Goal: Task Accomplishment & Management: Use online tool/utility

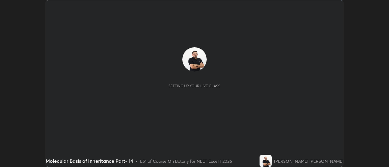
scroll to position [167, 388]
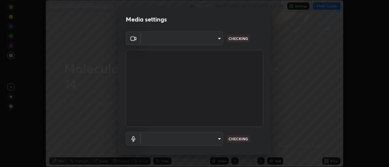
type input "4eebad9fb2b760257747d3faba0537f77ebfd590b97cb0ff6e10e17389be776b"
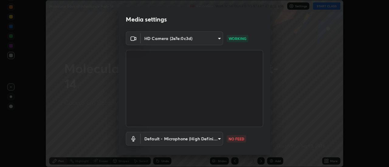
click at [213, 140] on body "Erase all Molecular Basis of Inheritance Part- 14 Recording WAS SCHEDULED TO ST…" at bounding box center [194, 83] width 389 height 167
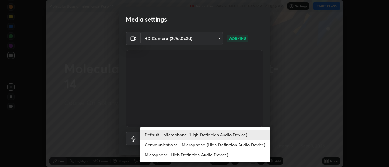
click at [205, 145] on li "Communications - Microphone (High Definition Audio Device)" at bounding box center [205, 145] width 131 height 10
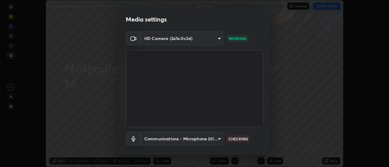
click at [211, 141] on body "Erase all Molecular Basis of Inheritance Part- 14 Recording WAS SCHEDULED TO ST…" at bounding box center [194, 83] width 389 height 167
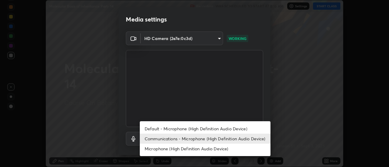
click at [208, 129] on li "Default - Microphone (High Definition Audio Device)" at bounding box center [205, 129] width 131 height 10
type input "default"
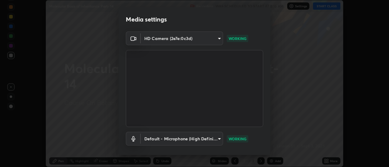
scroll to position [32, 0]
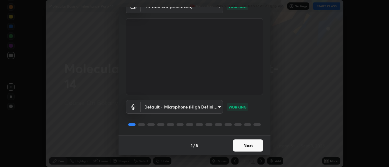
click at [246, 145] on button "Next" at bounding box center [248, 146] width 30 height 12
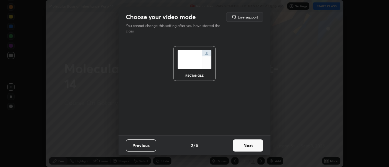
click at [246, 147] on button "Next" at bounding box center [248, 146] width 30 height 12
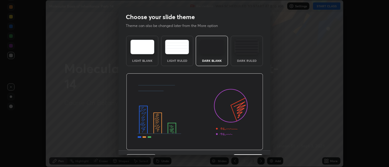
scroll to position [15, 0]
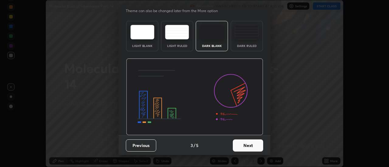
click at [241, 144] on button "Next" at bounding box center [248, 146] width 30 height 12
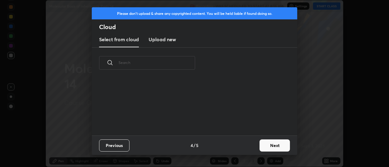
scroll to position [57, 195]
click at [167, 41] on h3 "Upload new" at bounding box center [161, 39] width 27 height 7
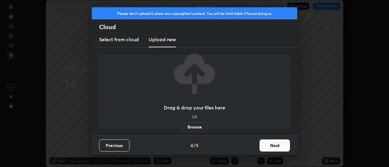
click at [188, 126] on label "Browse" at bounding box center [194, 127] width 27 height 10
click at [181, 126] on input "Browse" at bounding box center [181, 127] width 0 height 10
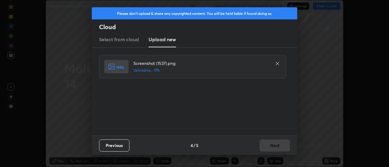
click at [272, 148] on div "Previous 4 / 5 Next" at bounding box center [194, 145] width 205 height 19
click at [274, 148] on div "Previous 4 / 5 Next" at bounding box center [194, 145] width 205 height 19
click at [273, 148] on div "Previous 4 / 5 Next" at bounding box center [194, 145] width 205 height 19
click at [272, 148] on button "Next" at bounding box center [274, 146] width 30 height 12
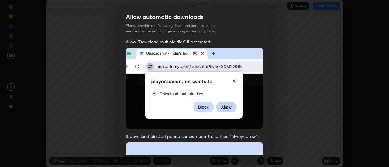
click at [272, 148] on div "Allow automatic downloads Please provide the following download permissions to …" at bounding box center [194, 83] width 389 height 167
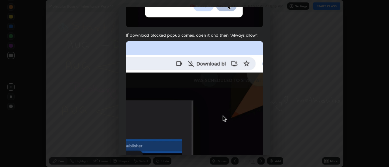
scroll to position [156, 0]
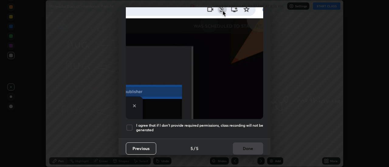
click at [130, 127] on div at bounding box center [129, 127] width 7 height 7
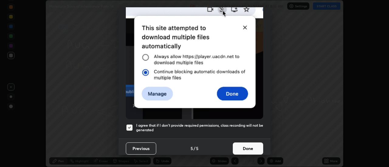
click at [244, 144] on button "Done" at bounding box center [248, 149] width 30 height 12
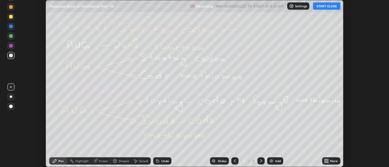
click at [328, 161] on icon at bounding box center [326, 161] width 5 height 5
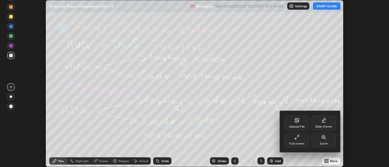
click at [298, 123] on icon at bounding box center [296, 120] width 5 height 5
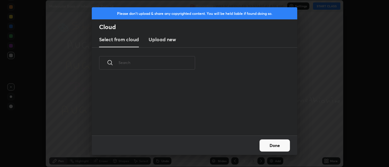
scroll to position [57, 195]
click at [160, 39] on h3 "Upload new" at bounding box center [161, 39] width 27 height 7
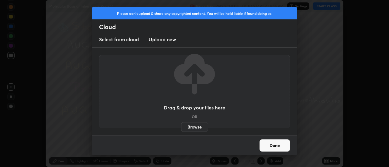
click at [190, 128] on label "Browse" at bounding box center [194, 127] width 27 height 10
click at [181, 128] on input "Browse" at bounding box center [181, 127] width 0 height 10
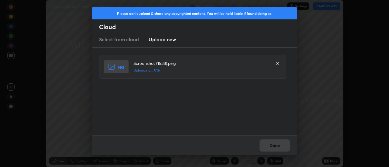
click at [276, 143] on div "Done" at bounding box center [194, 145] width 205 height 19
click at [275, 145] on div "Done" at bounding box center [194, 145] width 205 height 19
click at [275, 146] on button "Done" at bounding box center [274, 146] width 30 height 12
click at [273, 147] on button "Done" at bounding box center [274, 146] width 30 height 12
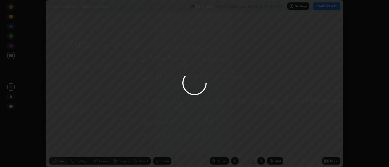
click at [271, 146] on div at bounding box center [194, 83] width 389 height 167
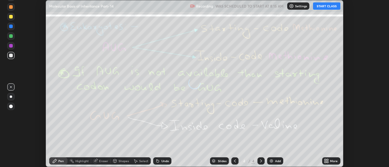
click at [329, 160] on div "More" at bounding box center [331, 161] width 18 height 7
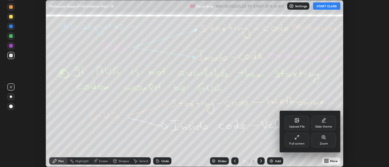
click at [300, 120] on div "Upload File" at bounding box center [296, 123] width 24 height 15
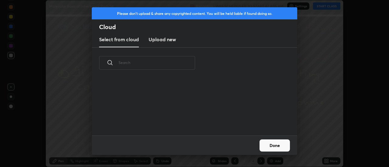
click at [160, 42] on h3 "Upload new" at bounding box center [161, 39] width 27 height 7
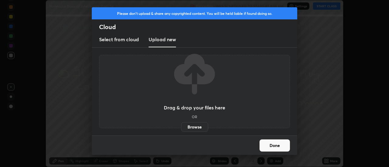
click at [191, 130] on label "Browse" at bounding box center [194, 127] width 27 height 10
click at [181, 130] on input "Browse" at bounding box center [181, 127] width 0 height 10
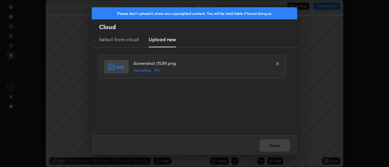
click at [275, 146] on div "Done" at bounding box center [194, 145] width 205 height 19
click at [272, 146] on div "Done" at bounding box center [194, 145] width 205 height 19
click at [272, 146] on button "Done" at bounding box center [274, 146] width 30 height 12
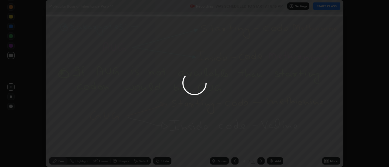
click at [272, 146] on button "Done" at bounding box center [274, 146] width 30 height 12
click at [272, 146] on div at bounding box center [194, 83] width 389 height 167
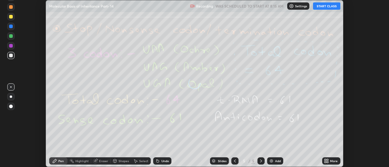
click at [327, 162] on icon at bounding box center [328, 162] width 2 height 2
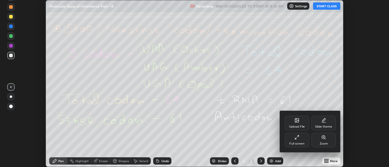
click at [300, 122] on div "Upload File" at bounding box center [296, 123] width 24 height 15
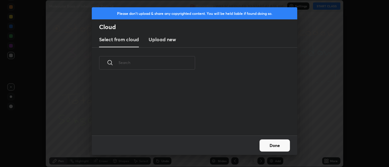
click at [161, 40] on h3 "Upload new" at bounding box center [161, 39] width 27 height 7
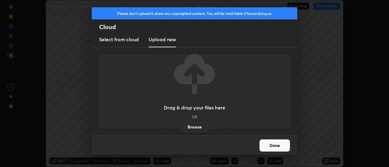
click at [196, 128] on label "Browse" at bounding box center [194, 127] width 27 height 10
click at [181, 128] on input "Browse" at bounding box center [181, 127] width 0 height 10
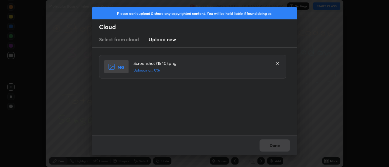
click at [278, 147] on div "Done" at bounding box center [194, 145] width 205 height 19
click at [276, 145] on div "Done" at bounding box center [194, 145] width 205 height 19
click at [276, 145] on button "Done" at bounding box center [274, 146] width 30 height 12
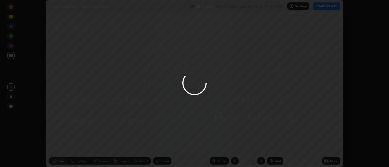
click at [275, 148] on button "Done" at bounding box center [274, 146] width 30 height 12
click at [274, 146] on div at bounding box center [194, 83] width 389 height 167
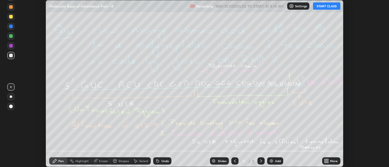
click at [327, 162] on icon at bounding box center [328, 162] width 2 height 2
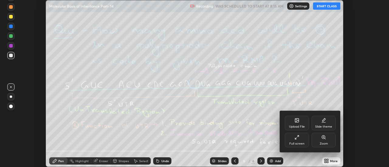
click at [302, 121] on div "Upload File" at bounding box center [296, 123] width 24 height 15
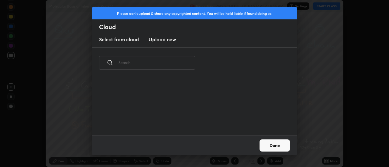
click at [165, 41] on h3 "Upload new" at bounding box center [161, 39] width 27 height 7
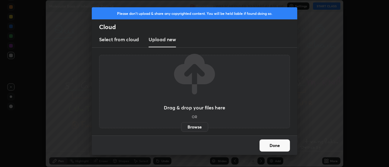
click at [195, 128] on label "Browse" at bounding box center [194, 127] width 27 height 10
click at [181, 128] on input "Browse" at bounding box center [181, 127] width 0 height 10
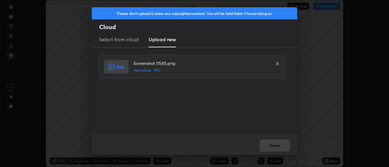
click at [274, 148] on div "Done" at bounding box center [194, 145] width 205 height 19
click at [273, 147] on div "Done" at bounding box center [194, 145] width 205 height 19
click at [273, 147] on button "Done" at bounding box center [274, 146] width 30 height 12
click at [270, 146] on button "Done" at bounding box center [274, 146] width 30 height 12
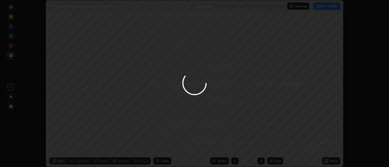
click at [271, 147] on button "Done" at bounding box center [274, 146] width 30 height 12
click at [271, 147] on div at bounding box center [194, 83] width 389 height 167
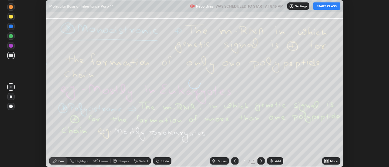
click at [330, 162] on div "More" at bounding box center [334, 161] width 8 height 3
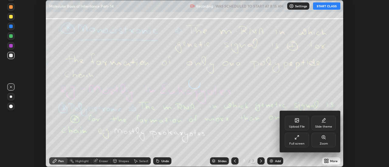
click at [304, 124] on div "Upload File" at bounding box center [296, 123] width 24 height 15
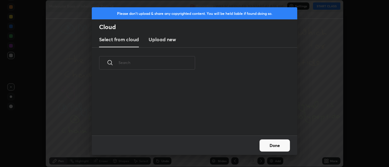
click at [161, 42] on h3 "Upload new" at bounding box center [161, 39] width 27 height 7
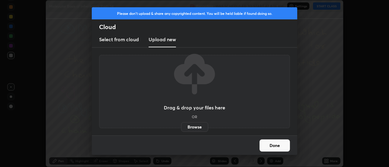
click at [195, 128] on label "Browse" at bounding box center [194, 127] width 27 height 10
click at [181, 128] on input "Browse" at bounding box center [181, 127] width 0 height 10
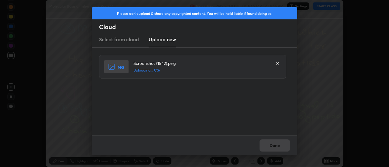
click at [277, 147] on div "Done" at bounding box center [194, 145] width 205 height 19
click at [275, 148] on div "Done" at bounding box center [194, 145] width 205 height 19
click at [275, 148] on button "Done" at bounding box center [274, 146] width 30 height 12
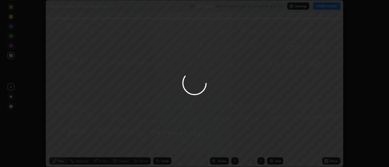
click at [273, 146] on button "Done" at bounding box center [274, 146] width 30 height 12
click at [273, 146] on div at bounding box center [194, 83] width 389 height 167
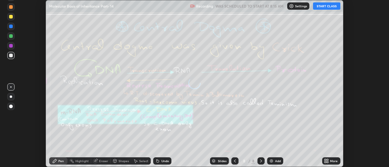
click at [330, 162] on div "More" at bounding box center [334, 161] width 8 height 3
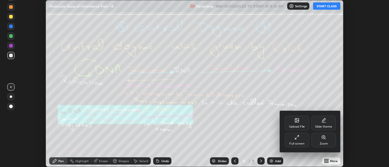
click at [302, 121] on div "Upload File" at bounding box center [296, 123] width 24 height 15
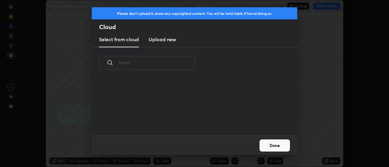
scroll to position [57, 195]
click at [160, 39] on h3 "Upload new" at bounding box center [161, 39] width 27 height 7
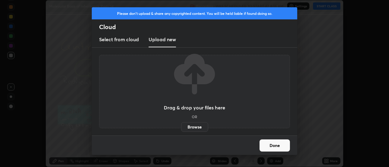
click at [196, 130] on label "Browse" at bounding box center [194, 127] width 27 height 10
click at [181, 130] on input "Browse" at bounding box center [181, 127] width 0 height 10
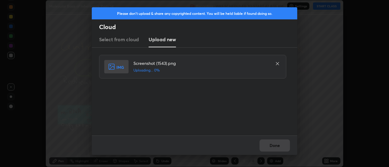
click at [274, 144] on div "Done" at bounding box center [194, 145] width 205 height 19
click at [272, 145] on div "Done" at bounding box center [194, 145] width 205 height 19
click at [272, 145] on button "Done" at bounding box center [274, 146] width 30 height 12
click at [271, 147] on button "Done" at bounding box center [274, 146] width 30 height 12
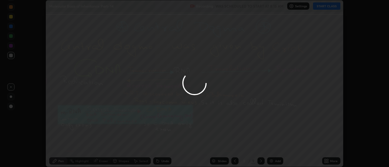
click at [271, 147] on div at bounding box center [194, 83] width 389 height 167
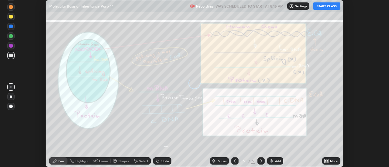
click at [330, 162] on div "More" at bounding box center [331, 161] width 18 height 7
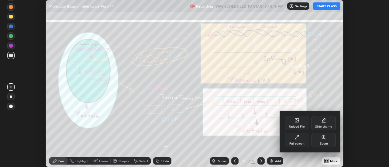
click at [297, 121] on icon at bounding box center [296, 121] width 3 height 2
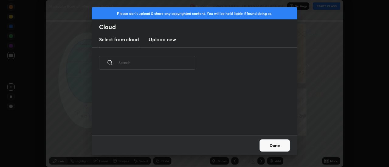
click at [164, 37] on h3 "Upload new" at bounding box center [161, 39] width 27 height 7
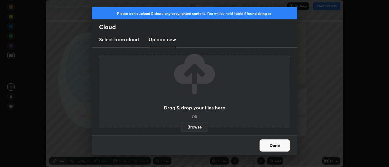
click at [197, 127] on label "Browse" at bounding box center [194, 127] width 27 height 10
click at [181, 127] on input "Browse" at bounding box center [181, 127] width 0 height 10
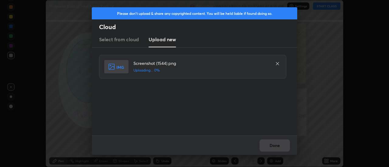
click at [275, 146] on div "Done" at bounding box center [194, 145] width 205 height 19
click at [274, 147] on div "Done" at bounding box center [194, 145] width 205 height 19
click at [272, 146] on div "Done" at bounding box center [194, 145] width 205 height 19
click at [271, 145] on button "Done" at bounding box center [274, 146] width 30 height 12
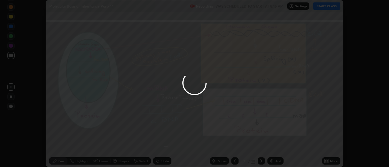
click at [271, 145] on div at bounding box center [194, 83] width 389 height 167
click at [275, 146] on div at bounding box center [194, 83] width 389 height 167
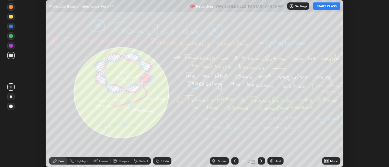
click at [329, 161] on div "More" at bounding box center [331, 161] width 18 height 7
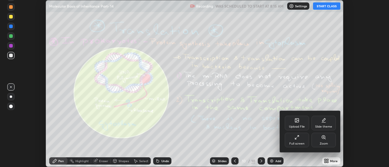
click at [301, 126] on div "Upload File" at bounding box center [297, 126] width 16 height 3
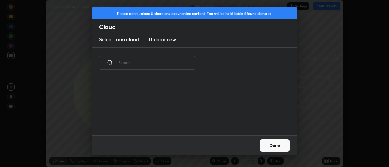
click at [156, 40] on h3 "Upload new" at bounding box center [161, 39] width 27 height 7
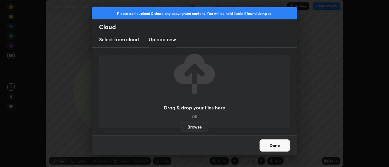
click at [196, 129] on label "Browse" at bounding box center [194, 127] width 27 height 10
click at [181, 129] on input "Browse" at bounding box center [181, 127] width 0 height 10
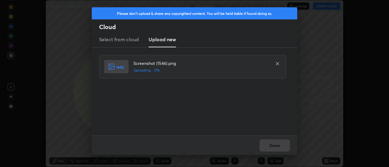
click at [275, 145] on div "Done" at bounding box center [194, 145] width 205 height 19
click at [273, 148] on div "Done" at bounding box center [194, 145] width 205 height 19
click at [274, 148] on button "Done" at bounding box center [274, 146] width 30 height 12
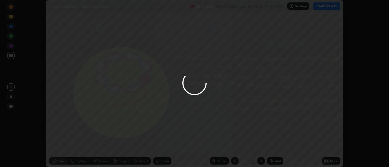
click at [271, 148] on button "Done" at bounding box center [274, 146] width 30 height 12
click at [272, 146] on div at bounding box center [194, 83] width 389 height 167
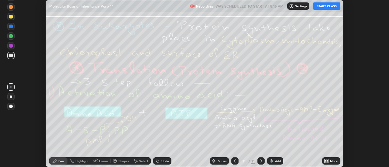
click at [327, 162] on icon at bounding box center [328, 162] width 2 height 2
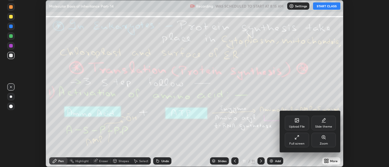
click at [300, 124] on div "Upload File" at bounding box center [296, 123] width 24 height 15
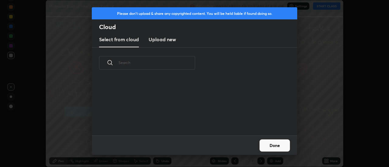
click at [135, 91] on div "grid" at bounding box center [191, 106] width 198 height 59
click at [161, 40] on h3 "Upload new" at bounding box center [161, 39] width 27 height 7
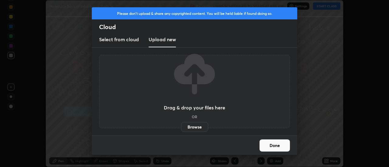
click at [199, 127] on label "Browse" at bounding box center [194, 127] width 27 height 10
click at [181, 127] on input "Browse" at bounding box center [181, 127] width 0 height 10
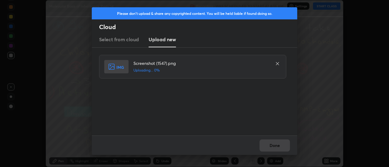
click at [277, 147] on div "Done" at bounding box center [194, 145] width 205 height 19
click at [275, 147] on div "Done" at bounding box center [194, 145] width 205 height 19
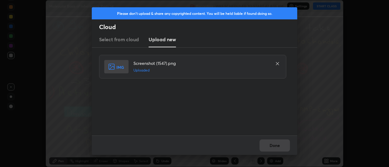
click at [275, 147] on button "Done" at bounding box center [274, 146] width 30 height 12
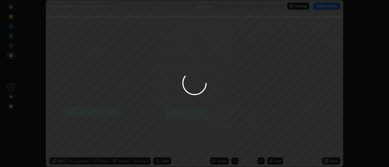
click at [274, 145] on button "Done" at bounding box center [274, 146] width 30 height 12
click at [274, 145] on div at bounding box center [194, 83] width 389 height 167
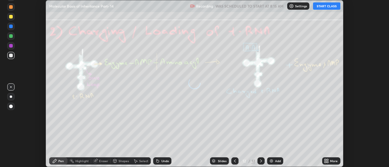
click at [327, 160] on icon at bounding box center [328, 160] width 2 height 2
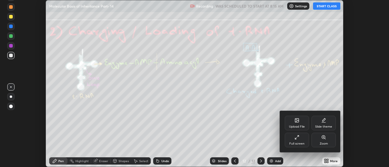
click at [304, 126] on div "Upload File" at bounding box center [297, 126] width 16 height 3
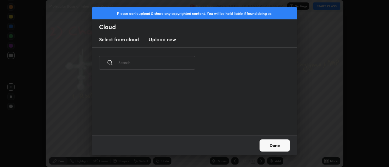
click at [161, 39] on h3 "Upload new" at bounding box center [161, 39] width 27 height 7
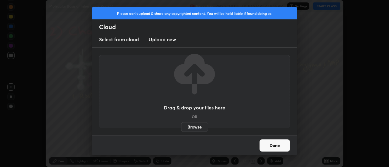
click at [195, 126] on label "Browse" at bounding box center [194, 127] width 27 height 10
click at [181, 126] on input "Browse" at bounding box center [181, 127] width 0 height 10
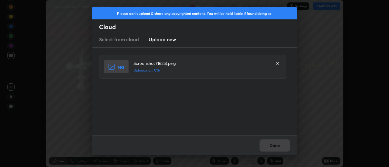
click at [273, 148] on div "Done" at bounding box center [194, 145] width 205 height 19
click at [272, 147] on div "Done" at bounding box center [194, 145] width 205 height 19
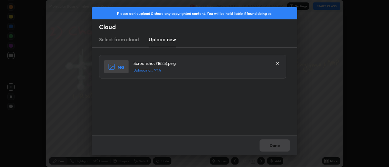
click at [272, 147] on div "Done" at bounding box center [194, 145] width 205 height 19
click at [273, 146] on button "Done" at bounding box center [274, 146] width 30 height 12
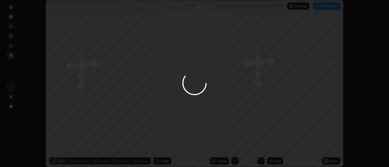
click at [273, 146] on div at bounding box center [194, 83] width 389 height 167
click at [277, 148] on div at bounding box center [194, 83] width 389 height 167
click at [330, 164] on div "More" at bounding box center [331, 161] width 18 height 7
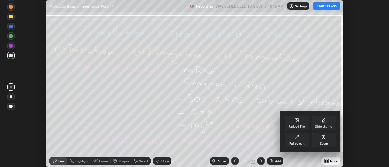
click at [300, 125] on div "Upload File" at bounding box center [297, 126] width 16 height 3
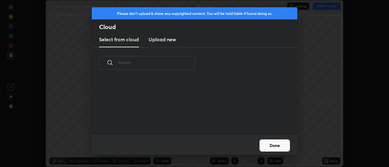
scroll to position [2, 3]
click at [157, 43] on h3 "Upload new" at bounding box center [161, 39] width 27 height 7
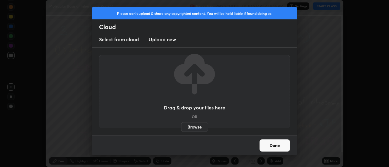
click at [191, 125] on label "Browse" at bounding box center [194, 127] width 27 height 10
click at [181, 125] on input "Browse" at bounding box center [181, 127] width 0 height 10
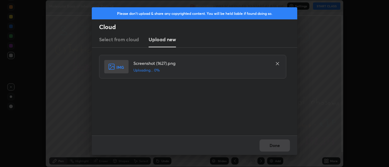
click at [269, 146] on div "Done" at bounding box center [194, 145] width 205 height 19
click at [270, 146] on div "Done" at bounding box center [194, 145] width 205 height 19
click at [270, 148] on div "Done" at bounding box center [194, 145] width 205 height 19
click at [270, 148] on button "Done" at bounding box center [274, 146] width 30 height 12
click at [272, 146] on button "Done" at bounding box center [274, 146] width 30 height 12
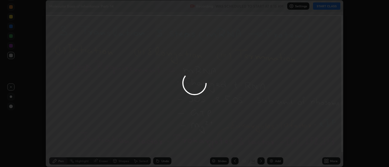
click at [273, 144] on div at bounding box center [194, 83] width 389 height 167
click at [274, 144] on div at bounding box center [194, 83] width 389 height 167
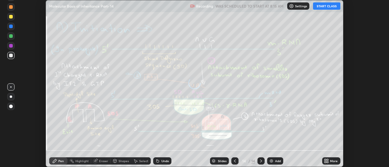
click at [328, 163] on icon at bounding box center [328, 162] width 2 height 2
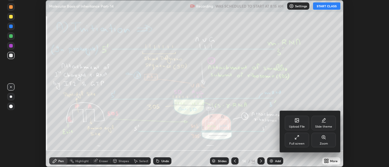
click at [300, 124] on div "Upload File" at bounding box center [296, 123] width 24 height 15
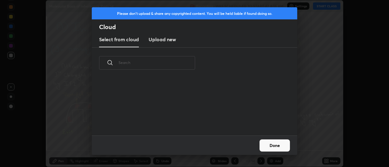
scroll to position [57, 195]
click at [160, 41] on h3 "Upload new" at bounding box center [161, 39] width 27 height 7
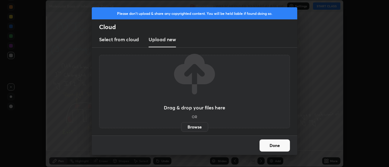
click at [190, 128] on label "Browse" at bounding box center [194, 127] width 27 height 10
click at [181, 128] on input "Browse" at bounding box center [181, 127] width 0 height 10
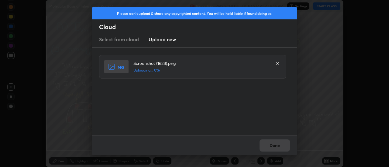
click at [273, 144] on div "Done" at bounding box center [194, 145] width 205 height 19
click at [272, 146] on div "Done" at bounding box center [194, 145] width 205 height 19
click at [272, 146] on button "Done" at bounding box center [274, 146] width 30 height 12
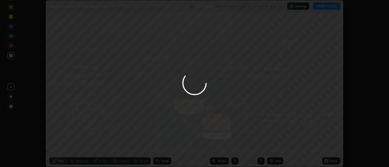
click at [273, 148] on button "Done" at bounding box center [274, 146] width 30 height 12
click at [273, 148] on div at bounding box center [194, 83] width 389 height 167
click at [274, 149] on div at bounding box center [194, 83] width 389 height 167
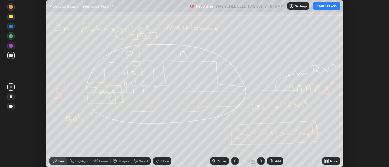
click at [327, 162] on icon at bounding box center [328, 162] width 2 height 2
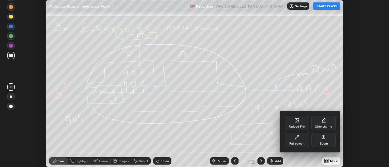
click at [298, 123] on div "Upload File" at bounding box center [296, 123] width 24 height 15
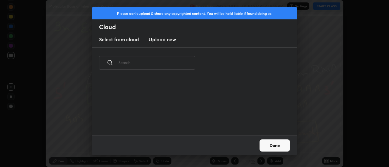
click at [164, 39] on h3 "Upload new" at bounding box center [161, 39] width 27 height 7
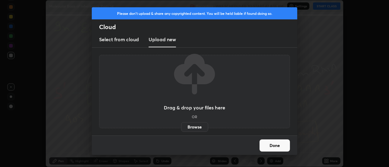
click at [192, 129] on label "Browse" at bounding box center [194, 127] width 27 height 10
click at [181, 129] on input "Browse" at bounding box center [181, 127] width 0 height 10
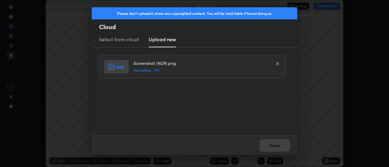
click at [278, 145] on div "Done" at bounding box center [194, 145] width 205 height 19
click at [277, 148] on div "Done" at bounding box center [194, 145] width 205 height 19
click at [278, 150] on div "Done" at bounding box center [194, 145] width 205 height 19
click at [276, 149] on button "Done" at bounding box center [274, 146] width 30 height 12
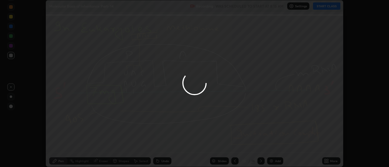
click at [276, 149] on button "Done" at bounding box center [274, 146] width 30 height 12
click at [328, 163] on icon at bounding box center [328, 162] width 2 height 2
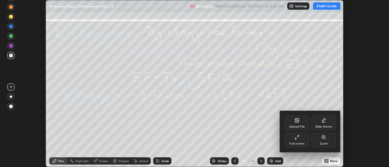
click at [300, 124] on div "Upload File" at bounding box center [296, 123] width 24 height 15
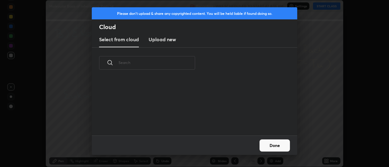
click at [160, 40] on h3 "Upload new" at bounding box center [161, 39] width 27 height 7
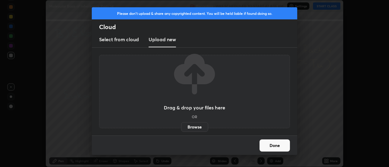
click at [192, 131] on label "Browse" at bounding box center [194, 127] width 27 height 10
click at [181, 131] on input "Browse" at bounding box center [181, 127] width 0 height 10
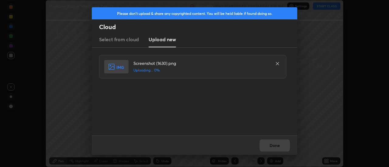
click at [273, 145] on div "Done" at bounding box center [194, 145] width 205 height 19
click at [273, 145] on button "Done" at bounding box center [274, 146] width 30 height 12
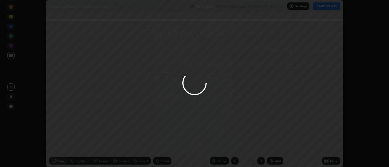
click at [273, 145] on button "Done" at bounding box center [274, 146] width 30 height 12
click at [272, 147] on div at bounding box center [194, 83] width 389 height 167
click at [271, 146] on div at bounding box center [194, 83] width 389 height 167
click at [273, 147] on div at bounding box center [194, 83] width 389 height 167
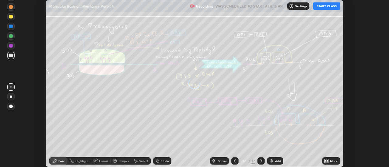
click at [330, 161] on div "More" at bounding box center [334, 161] width 8 height 3
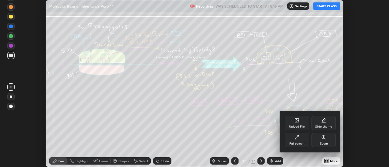
click at [300, 124] on div "Upload File" at bounding box center [296, 123] width 24 height 15
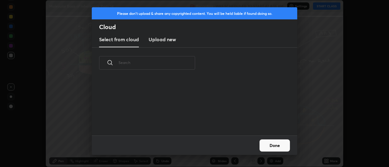
click at [157, 42] on h3 "Upload new" at bounding box center [161, 39] width 27 height 7
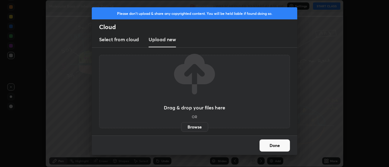
click at [196, 126] on label "Browse" at bounding box center [194, 127] width 27 height 10
click at [181, 126] on input "Browse" at bounding box center [181, 127] width 0 height 10
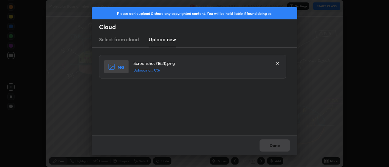
click at [277, 146] on div "Done" at bounding box center [194, 145] width 205 height 19
click at [275, 147] on div "Done" at bounding box center [194, 145] width 205 height 19
click at [277, 148] on div "Done" at bounding box center [194, 145] width 205 height 19
click at [277, 149] on button "Done" at bounding box center [274, 146] width 30 height 12
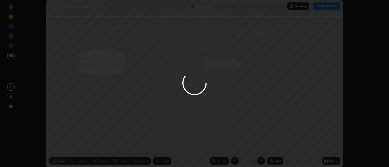
click at [327, 162] on icon at bounding box center [328, 162] width 2 height 2
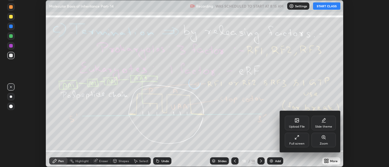
click at [300, 125] on div "Upload File" at bounding box center [297, 126] width 16 height 3
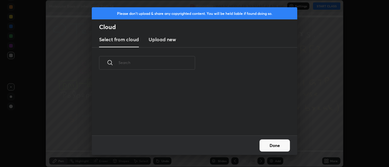
click at [159, 40] on h3 "Upload new" at bounding box center [161, 39] width 27 height 7
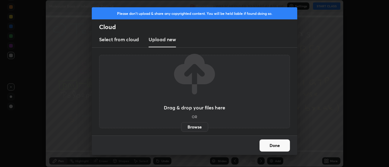
click at [193, 127] on label "Browse" at bounding box center [194, 127] width 27 height 10
click at [181, 127] on input "Browse" at bounding box center [181, 127] width 0 height 10
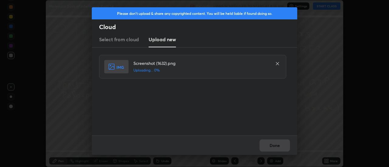
click at [274, 146] on div "Done" at bounding box center [194, 145] width 205 height 19
click at [273, 147] on button "Done" at bounding box center [274, 146] width 30 height 12
click at [275, 147] on button "Done" at bounding box center [274, 146] width 30 height 12
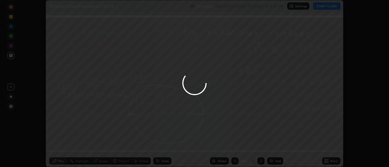
click at [275, 147] on div at bounding box center [194, 83] width 389 height 167
click at [273, 147] on div at bounding box center [194, 83] width 389 height 167
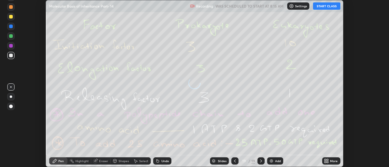
click at [331, 161] on div "More" at bounding box center [334, 161] width 8 height 3
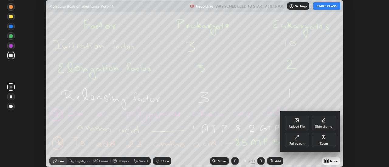
click at [300, 122] on div "Upload File" at bounding box center [296, 123] width 24 height 15
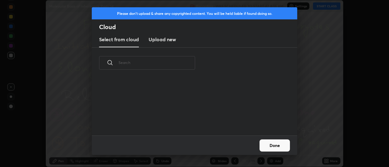
click at [163, 41] on h3 "Upload new" at bounding box center [161, 39] width 27 height 7
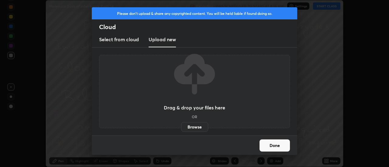
click at [192, 131] on label "Browse" at bounding box center [194, 127] width 27 height 10
click at [181, 131] on input "Browse" at bounding box center [181, 127] width 0 height 10
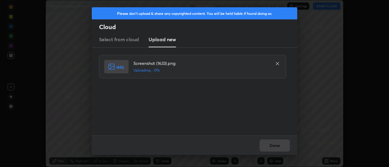
click at [275, 143] on div "Done" at bounding box center [194, 145] width 205 height 19
click at [274, 147] on button "Done" at bounding box center [274, 146] width 30 height 12
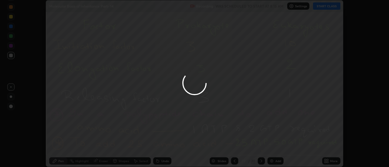
click at [274, 148] on button "Done" at bounding box center [274, 146] width 30 height 12
click at [273, 148] on button "Done" at bounding box center [274, 146] width 30 height 12
click at [273, 146] on div at bounding box center [194, 83] width 389 height 167
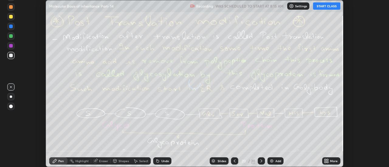
click at [330, 162] on div "More" at bounding box center [334, 161] width 8 height 3
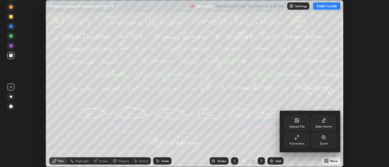
click at [299, 120] on div "Upload File" at bounding box center [296, 123] width 24 height 15
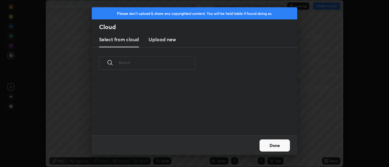
click at [163, 40] on h3 "Upload new" at bounding box center [161, 39] width 27 height 7
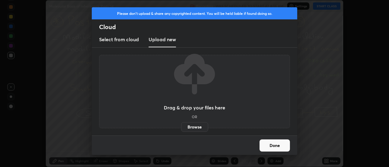
click at [192, 127] on label "Browse" at bounding box center [194, 127] width 27 height 10
click at [181, 127] on input "Browse" at bounding box center [181, 127] width 0 height 10
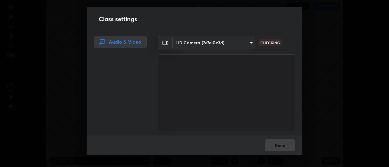
click at [276, 147] on div "Done" at bounding box center [195, 145] width 216 height 19
click at [277, 148] on div "Done" at bounding box center [195, 145] width 216 height 19
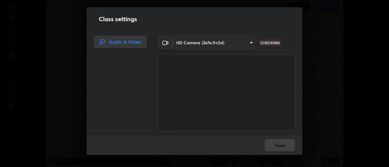
click at [278, 148] on div "Done" at bounding box center [195, 145] width 216 height 19
click at [278, 146] on div "Done" at bounding box center [195, 145] width 216 height 19
click at [278, 146] on button "Done" at bounding box center [279, 145] width 30 height 12
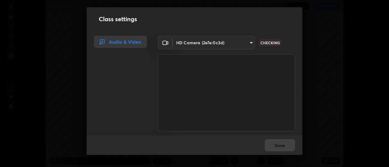
click at [277, 146] on button "Done" at bounding box center [279, 145] width 30 height 12
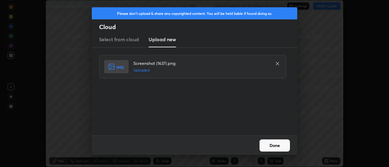
click at [275, 147] on button "Done" at bounding box center [274, 146] width 30 height 12
click at [275, 148] on button "Done" at bounding box center [274, 146] width 30 height 12
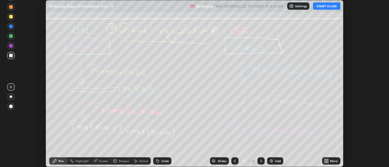
click at [331, 160] on div "More" at bounding box center [334, 161] width 8 height 3
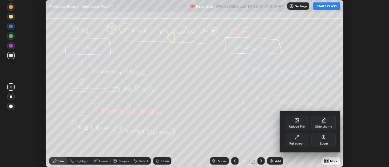
click at [301, 123] on div "Upload File" at bounding box center [296, 123] width 24 height 15
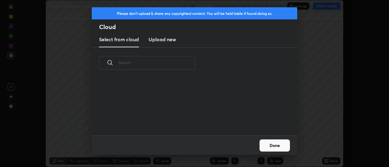
scroll to position [2, 3]
click at [163, 39] on h3 "Upload new" at bounding box center [161, 39] width 27 height 7
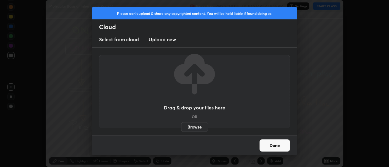
click at [192, 127] on label "Browse" at bounding box center [194, 127] width 27 height 10
click at [181, 127] on input "Browse" at bounding box center [181, 127] width 0 height 10
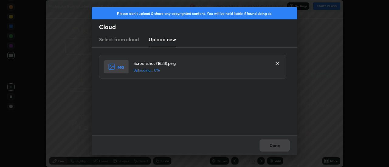
click at [274, 144] on div "Done" at bounding box center [194, 145] width 205 height 19
click at [273, 145] on div "Done" at bounding box center [194, 145] width 205 height 19
click at [271, 146] on button "Done" at bounding box center [274, 146] width 30 height 12
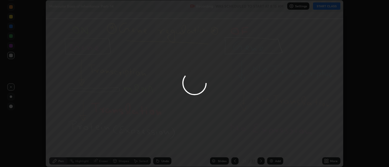
click at [271, 146] on button "Done" at bounding box center [274, 146] width 30 height 12
click at [271, 146] on div at bounding box center [194, 83] width 389 height 167
click at [272, 147] on div at bounding box center [194, 83] width 389 height 167
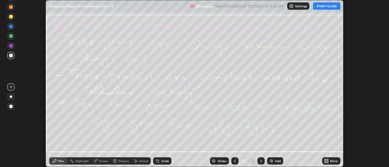
click at [327, 162] on icon at bounding box center [328, 162] width 2 height 2
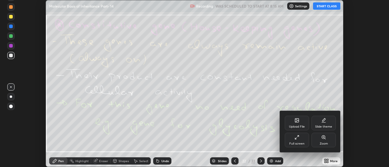
click at [302, 124] on div "Upload File" at bounding box center [296, 123] width 24 height 15
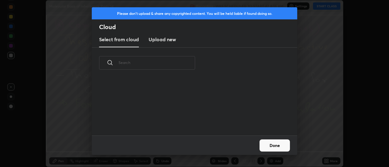
click at [163, 40] on h3 "Upload new" at bounding box center [161, 39] width 27 height 7
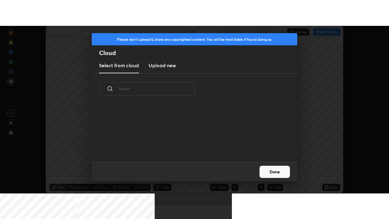
scroll to position [0, 0]
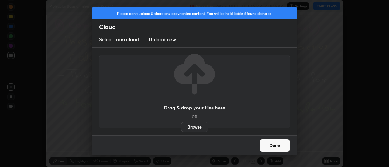
click at [193, 126] on label "Browse" at bounding box center [194, 127] width 27 height 10
click at [181, 126] on input "Browse" at bounding box center [181, 127] width 0 height 10
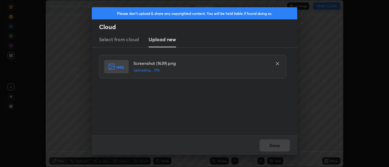
click at [275, 146] on div "Done" at bounding box center [194, 145] width 205 height 19
click at [275, 146] on button "Done" at bounding box center [274, 146] width 30 height 12
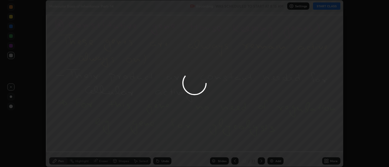
click at [275, 148] on div at bounding box center [194, 83] width 389 height 167
click at [277, 148] on div at bounding box center [194, 83] width 389 height 167
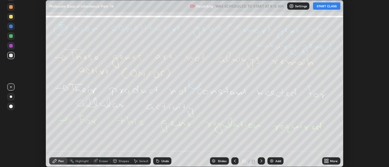
click at [327, 162] on icon at bounding box center [328, 162] width 2 height 2
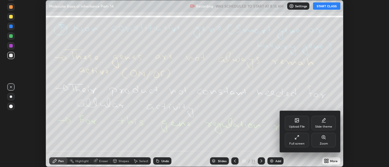
click at [232, 162] on div at bounding box center [194, 83] width 389 height 167
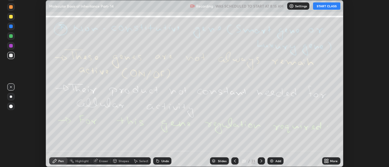
click at [234, 160] on div "Upload File Slide theme Full screen Zoom" at bounding box center [194, 83] width 389 height 167
click at [232, 160] on div "Upload File Slide theme Full screen Zoom" at bounding box center [194, 83] width 389 height 167
click at [234, 161] on icon at bounding box center [234, 161] width 5 height 5
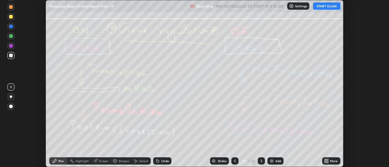
click at [234, 161] on icon at bounding box center [234, 161] width 5 height 5
click at [233, 163] on icon at bounding box center [234, 161] width 5 height 5
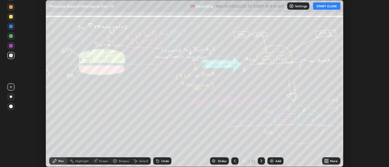
click at [233, 161] on icon at bounding box center [234, 161] width 5 height 5
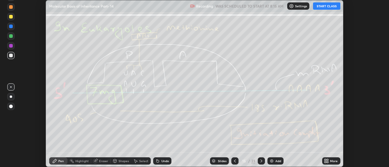
click at [233, 161] on icon at bounding box center [234, 161] width 5 height 5
click at [234, 161] on icon at bounding box center [234, 161] width 5 height 5
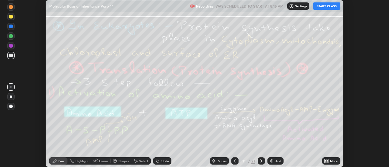
click at [234, 161] on icon at bounding box center [234, 161] width 5 height 5
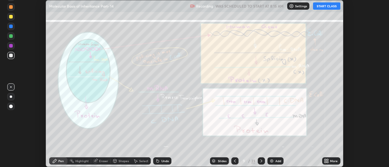
click at [234, 161] on icon at bounding box center [234, 161] width 5 height 5
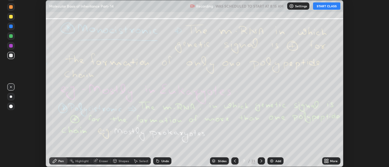
click at [234, 161] on icon at bounding box center [234, 161] width 5 height 5
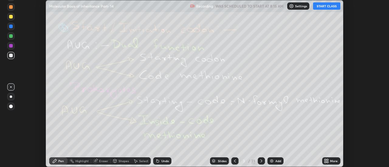
click at [234, 161] on icon at bounding box center [235, 161] width 2 height 3
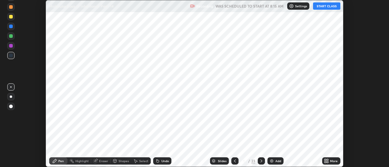
click at [234, 161] on icon at bounding box center [235, 161] width 2 height 3
click at [260, 161] on icon at bounding box center [261, 161] width 5 height 5
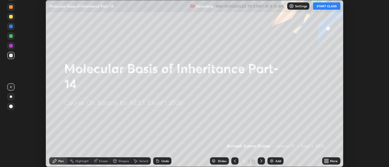
click at [330, 159] on div "More" at bounding box center [331, 161] width 18 height 7
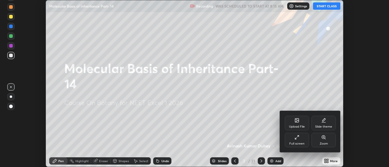
click at [297, 142] on div "Full screen" at bounding box center [296, 143] width 15 height 3
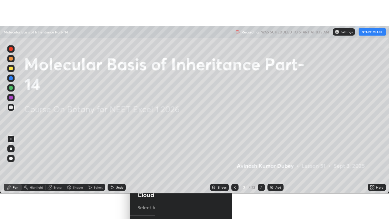
scroll to position [219, 389]
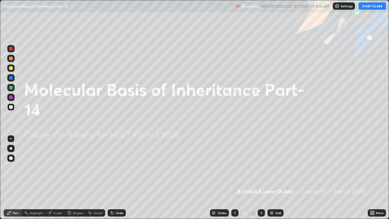
click at [376, 6] on button "START CLASS" at bounding box center [371, 5] width 27 height 7
click at [261, 167] on icon at bounding box center [261, 212] width 5 height 5
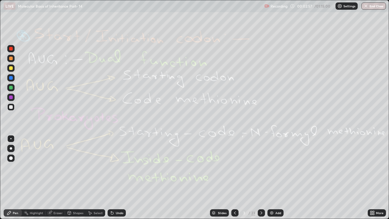
click at [53, 167] on div "Eraser" at bounding box center [55, 212] width 19 height 7
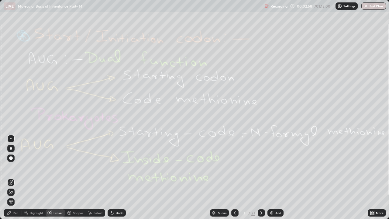
click at [11, 167] on span "Erase all" at bounding box center [11, 202] width 7 height 4
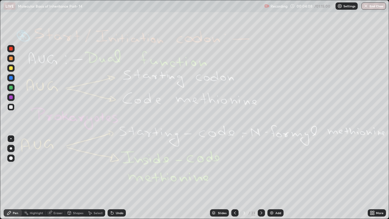
click at [52, 167] on icon at bounding box center [49, 212] width 5 height 5
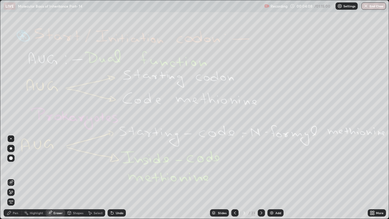
click at [11, 167] on span "Erase all" at bounding box center [11, 202] width 7 height 4
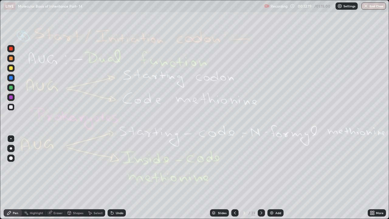
click at [260, 167] on icon at bounding box center [261, 212] width 5 height 5
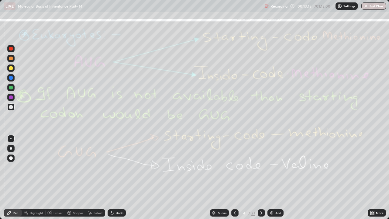
click at [54, 167] on div "Eraser" at bounding box center [55, 212] width 19 height 7
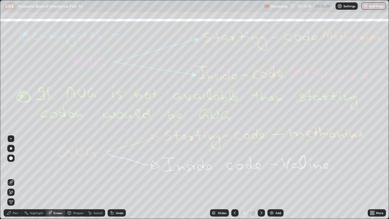
click at [12, 167] on span "Erase all" at bounding box center [11, 202] width 7 height 4
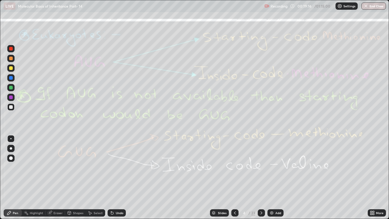
click at [260, 167] on icon at bounding box center [261, 212] width 5 height 5
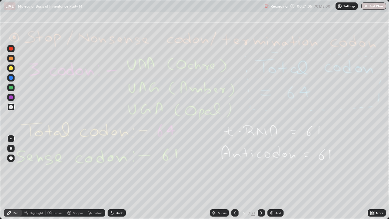
click at [56, 167] on div "Eraser" at bounding box center [57, 212] width 9 height 3
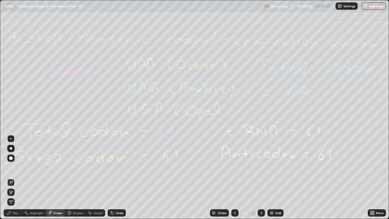
click at [11, 167] on span "Erase all" at bounding box center [11, 202] width 7 height 4
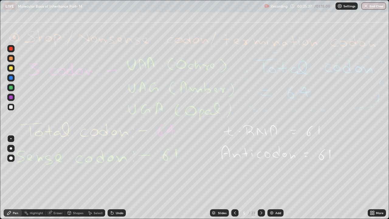
click at [260, 167] on icon at bounding box center [261, 212] width 2 height 3
click at [260, 167] on icon at bounding box center [261, 212] width 5 height 5
click at [52, 167] on icon at bounding box center [49, 212] width 5 height 5
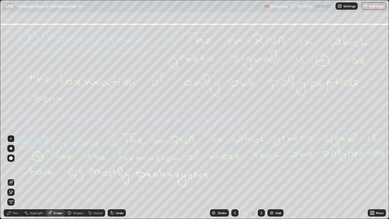
click at [11, 167] on span "Erase all" at bounding box center [11, 202] width 7 height 4
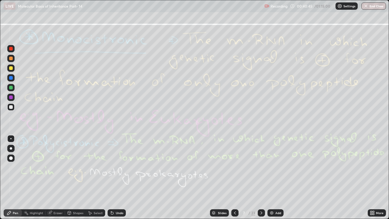
click at [260, 167] on icon at bounding box center [261, 212] width 5 height 5
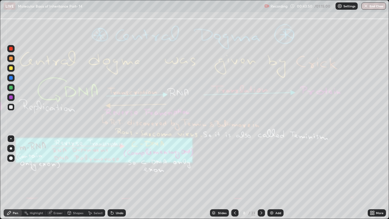
click at [55, 167] on div "Eraser" at bounding box center [57, 212] width 9 height 3
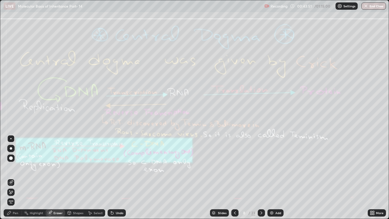
click at [12, 167] on span "Erase all" at bounding box center [11, 202] width 7 height 4
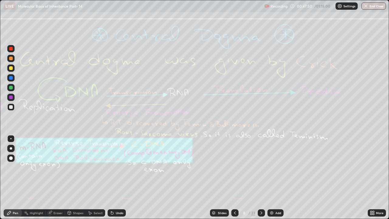
click at [261, 167] on icon at bounding box center [261, 212] width 5 height 5
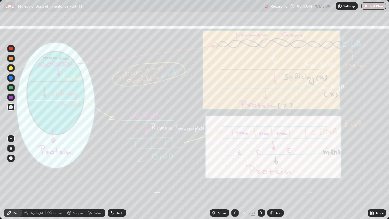
click at [274, 167] on div "Add" at bounding box center [275, 212] width 16 height 7
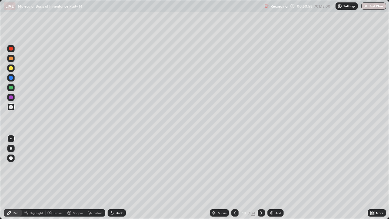
click at [235, 167] on div at bounding box center [234, 212] width 7 height 7
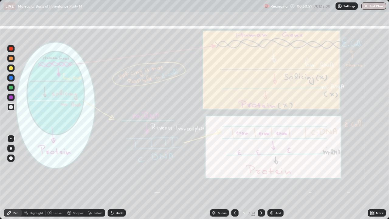
click at [236, 167] on div at bounding box center [234, 212] width 7 height 7
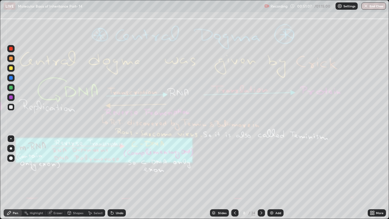
click at [261, 167] on icon at bounding box center [261, 212] width 2 height 3
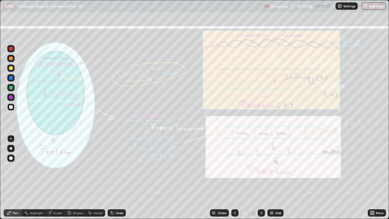
click at [260, 167] on icon at bounding box center [261, 212] width 5 height 5
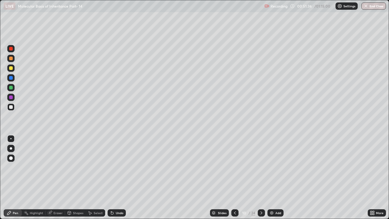
click at [12, 97] on div at bounding box center [11, 97] width 4 height 4
click at [52, 167] on icon at bounding box center [49, 212] width 5 height 5
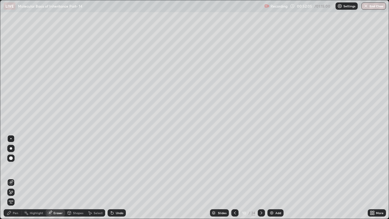
click at [11, 167] on span "Erase all" at bounding box center [11, 202] width 7 height 4
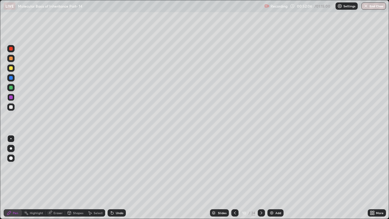
click at [234, 167] on icon at bounding box center [234, 212] width 5 height 5
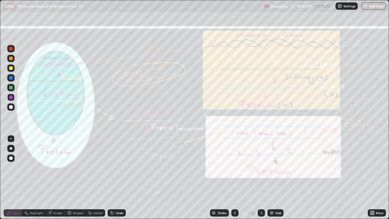
click at [52, 167] on div "Eraser" at bounding box center [55, 212] width 19 height 7
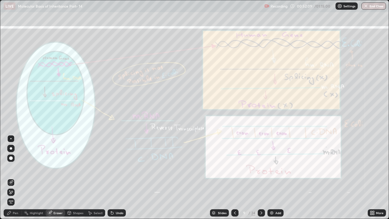
click at [10, 167] on span "Erase all" at bounding box center [11, 202] width 7 height 4
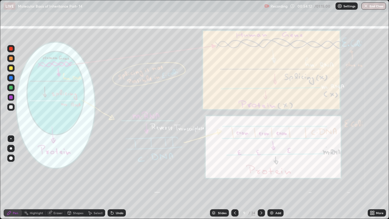
click at [56, 167] on div "Eraser" at bounding box center [57, 212] width 9 height 3
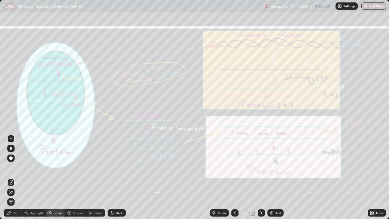
click at [13, 167] on span "Erase all" at bounding box center [11, 202] width 7 height 4
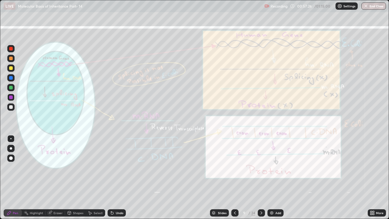
click at [260, 167] on icon at bounding box center [261, 212] width 5 height 5
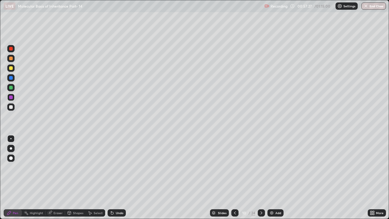
click at [260, 167] on icon at bounding box center [261, 212] width 5 height 5
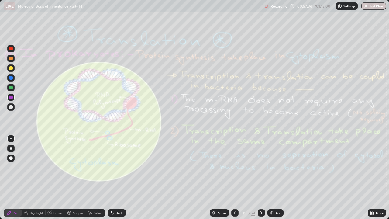
click at [234, 167] on icon at bounding box center [234, 212] width 5 height 5
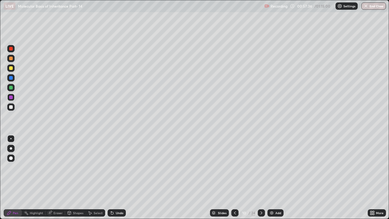
click at [234, 167] on icon at bounding box center [234, 212] width 5 height 5
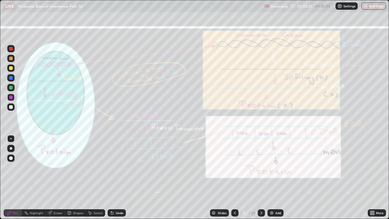
click at [243, 167] on div "9" at bounding box center [244, 213] width 6 height 4
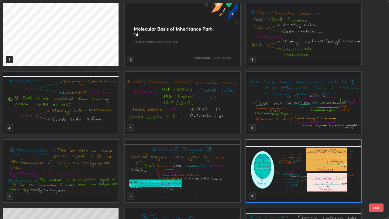
scroll to position [216, 385]
click at [286, 167] on img "grid" at bounding box center [303, 171] width 115 height 62
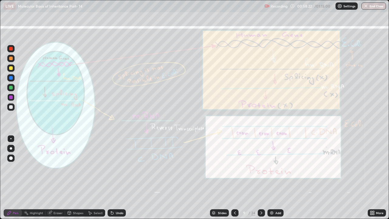
click at [260, 167] on icon at bounding box center [261, 212] width 5 height 5
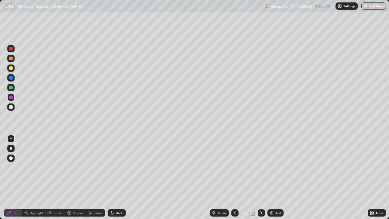
click at [260, 167] on icon at bounding box center [261, 212] width 5 height 5
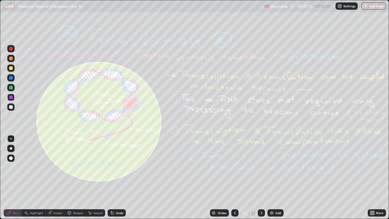
click at [55, 167] on div "Eraser" at bounding box center [57, 212] width 9 height 3
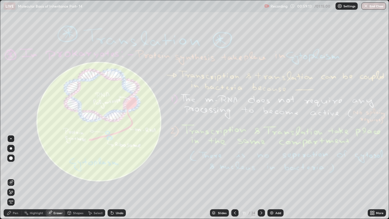
click at [11, 167] on span "Erase all" at bounding box center [11, 202] width 7 height 4
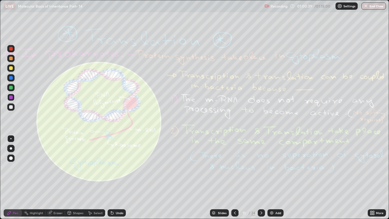
click at [53, 167] on div "Eraser" at bounding box center [55, 212] width 19 height 7
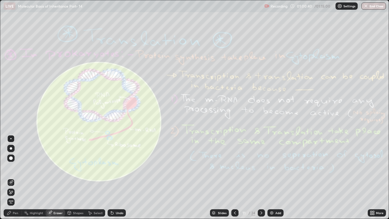
click at [14, 167] on span "Erase all" at bounding box center [11, 202] width 7 height 4
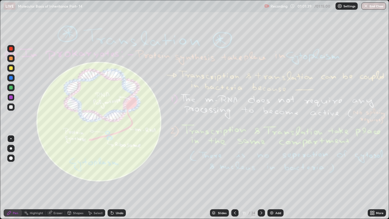
click at [260, 167] on icon at bounding box center [261, 212] width 5 height 5
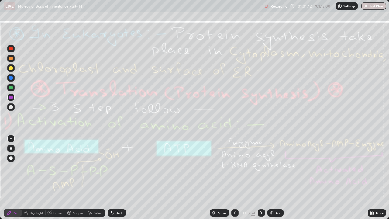
click at [260, 167] on icon at bounding box center [261, 212] width 5 height 5
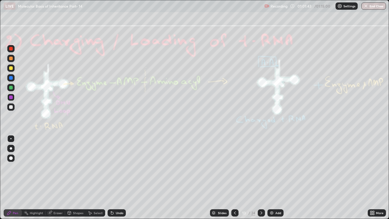
click at [233, 167] on icon at bounding box center [234, 212] width 5 height 5
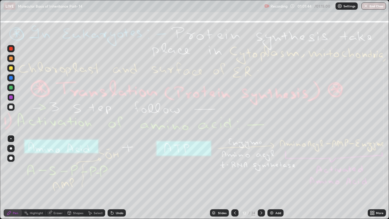
click at [233, 167] on icon at bounding box center [234, 212] width 5 height 5
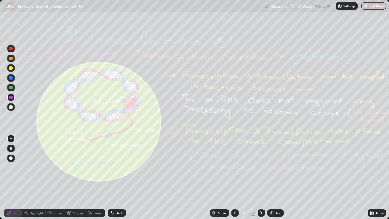
click at [260, 167] on icon at bounding box center [261, 212] width 5 height 5
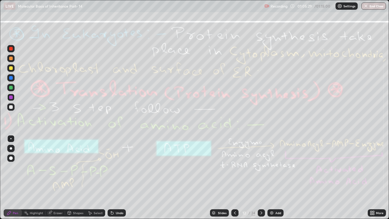
click at [374, 3] on button "End Class" at bounding box center [373, 5] width 25 height 7
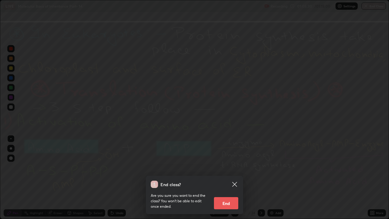
click at [227, 167] on button "End" at bounding box center [226, 203] width 24 height 12
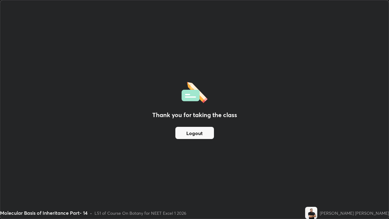
click at [198, 135] on button "Logout" at bounding box center [194, 133] width 39 height 12
